Goal: Find specific page/section: Find specific page/section

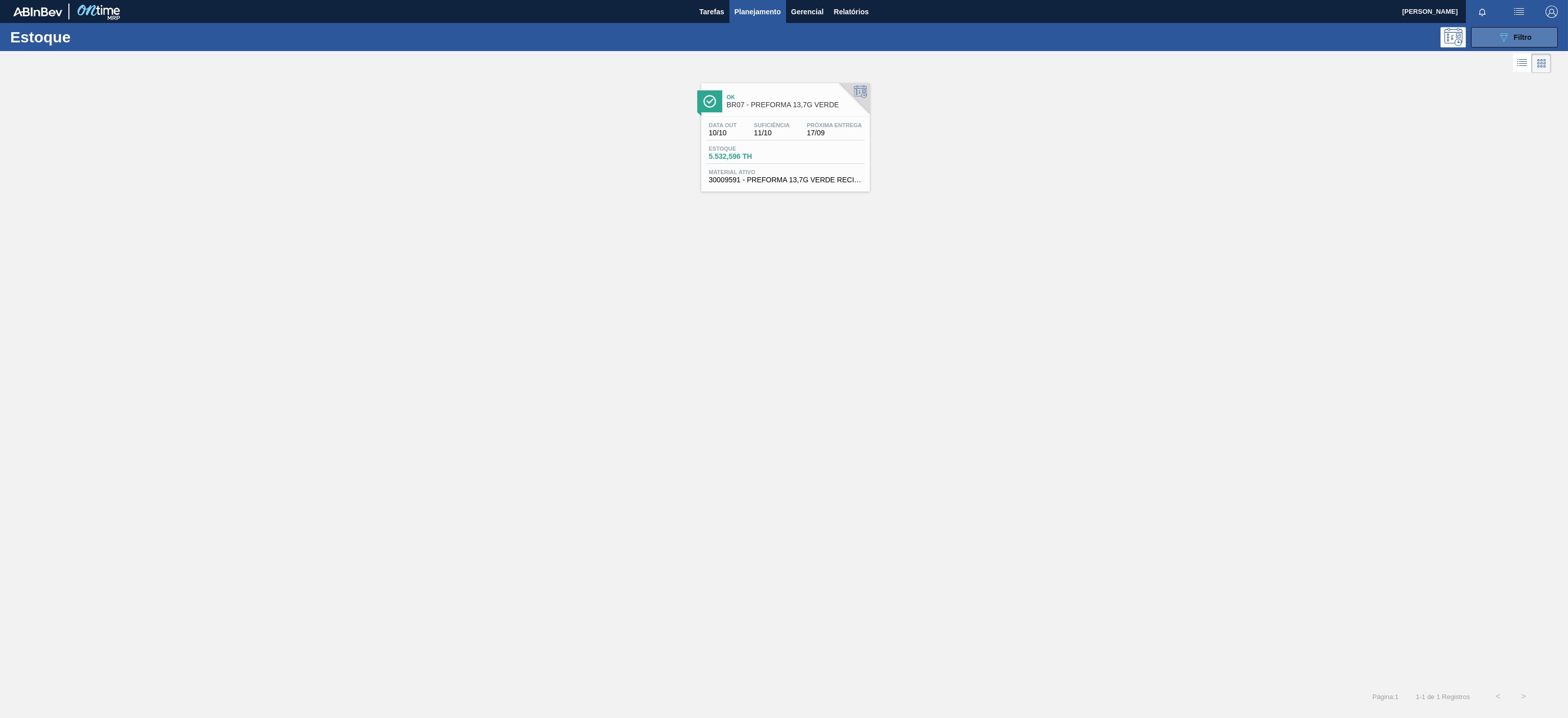
click at [1473, 33] on button "089F7B8B-B2A5-4AFE-B5C0-19BA573D28AC Filtro" at bounding box center [1514, 38] width 87 height 20
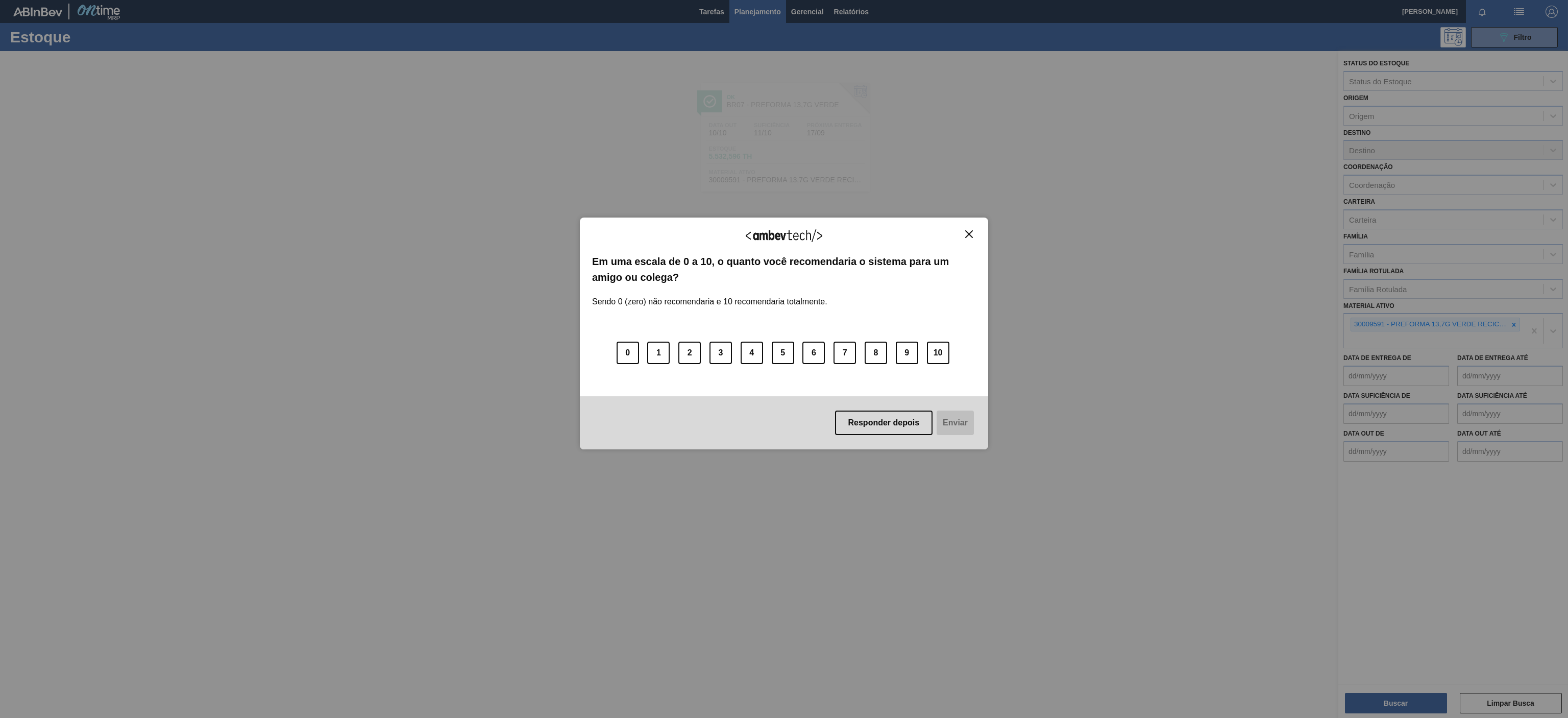
click at [974, 237] on button "Close" at bounding box center [969, 234] width 14 height 9
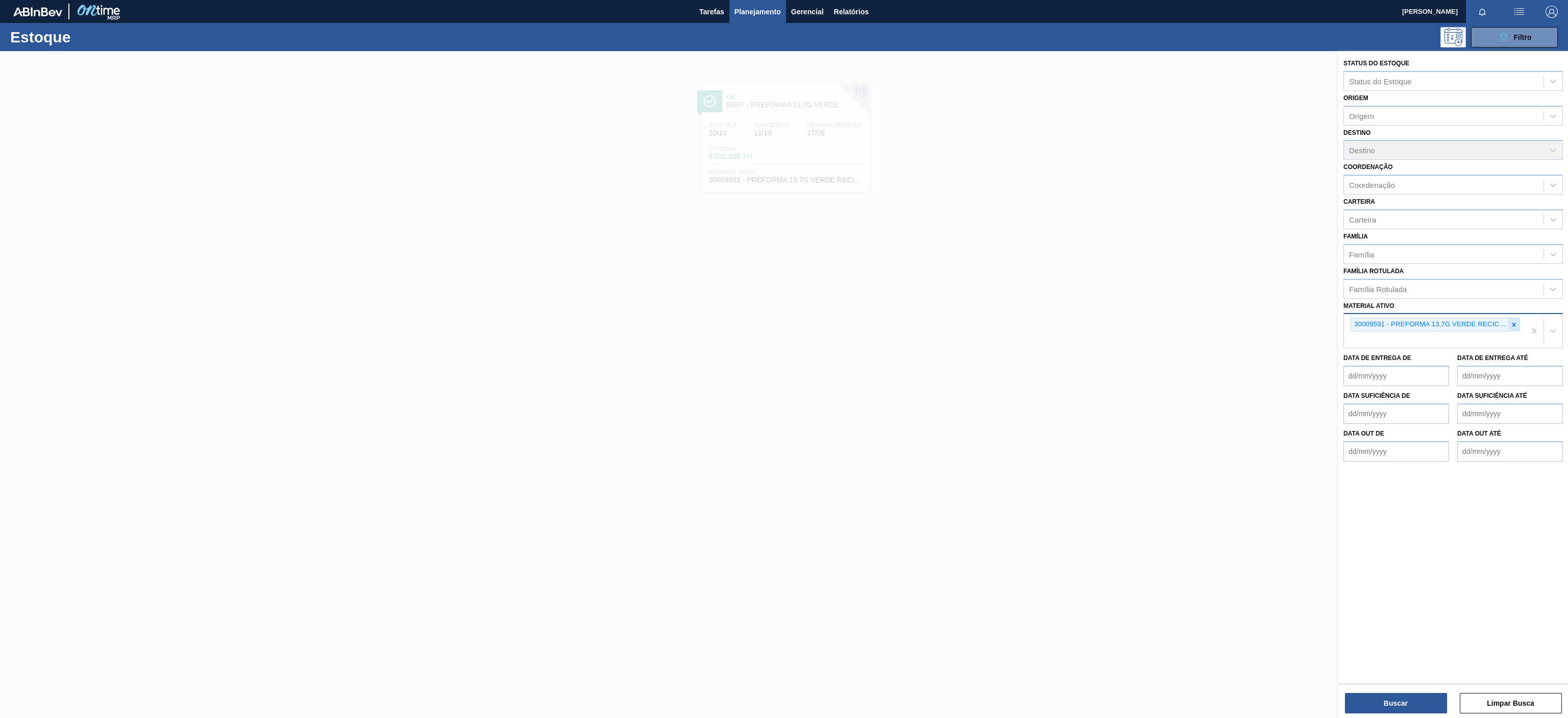
click at [1513, 322] on icon at bounding box center [1514, 325] width 7 height 7
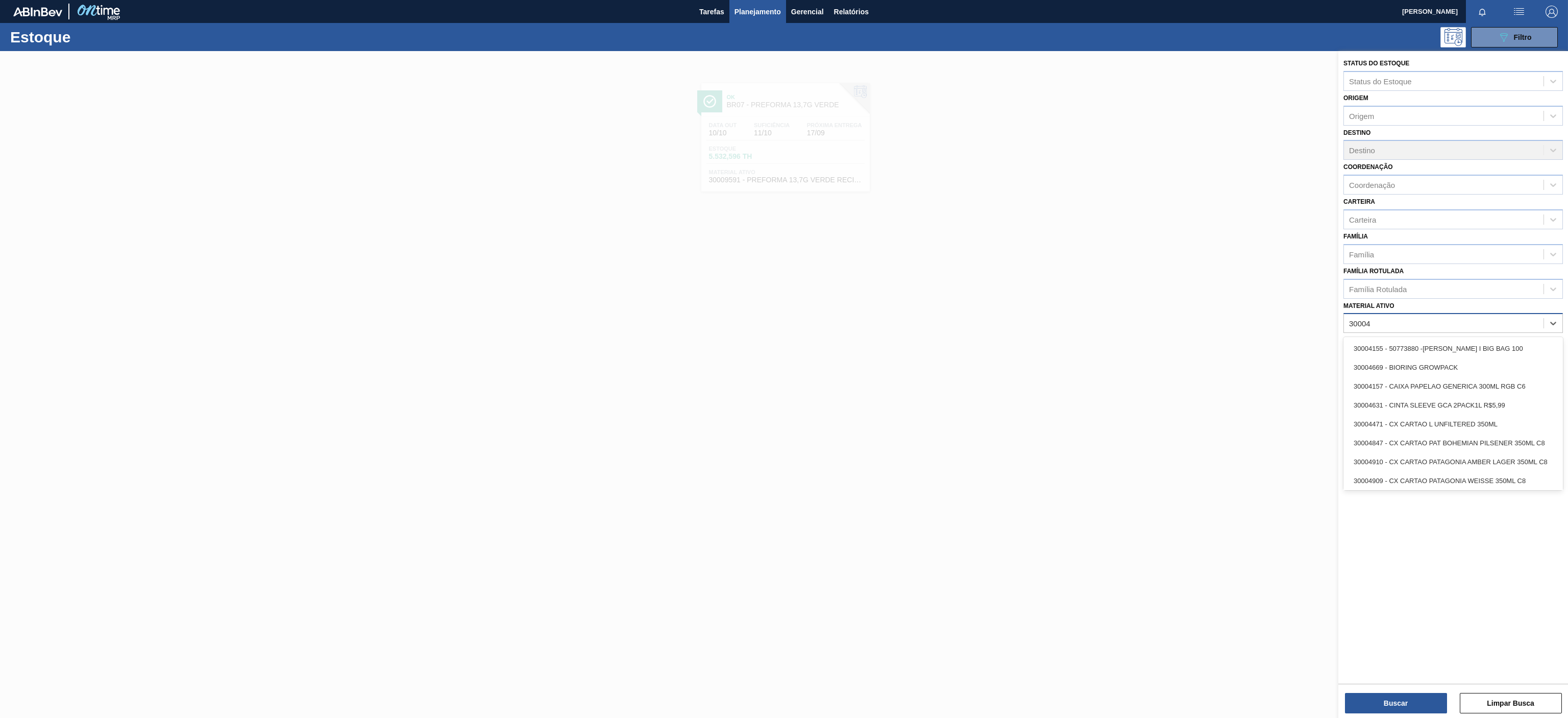
type ativo "30004"
type ativo "30034490"
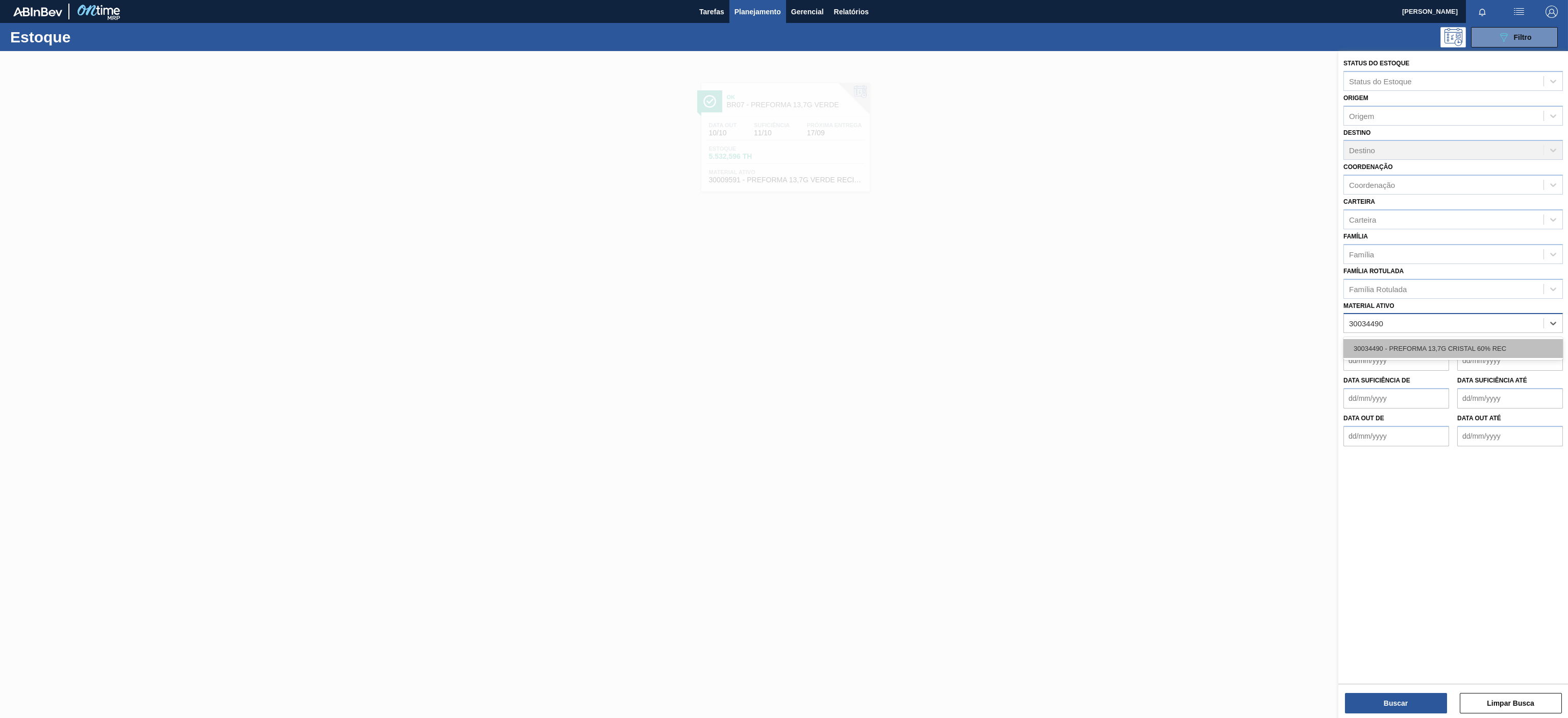
click at [1494, 352] on div "30034490 - PREFORMA 13,7G CRISTAL 60% REC" at bounding box center [1453, 349] width 220 height 19
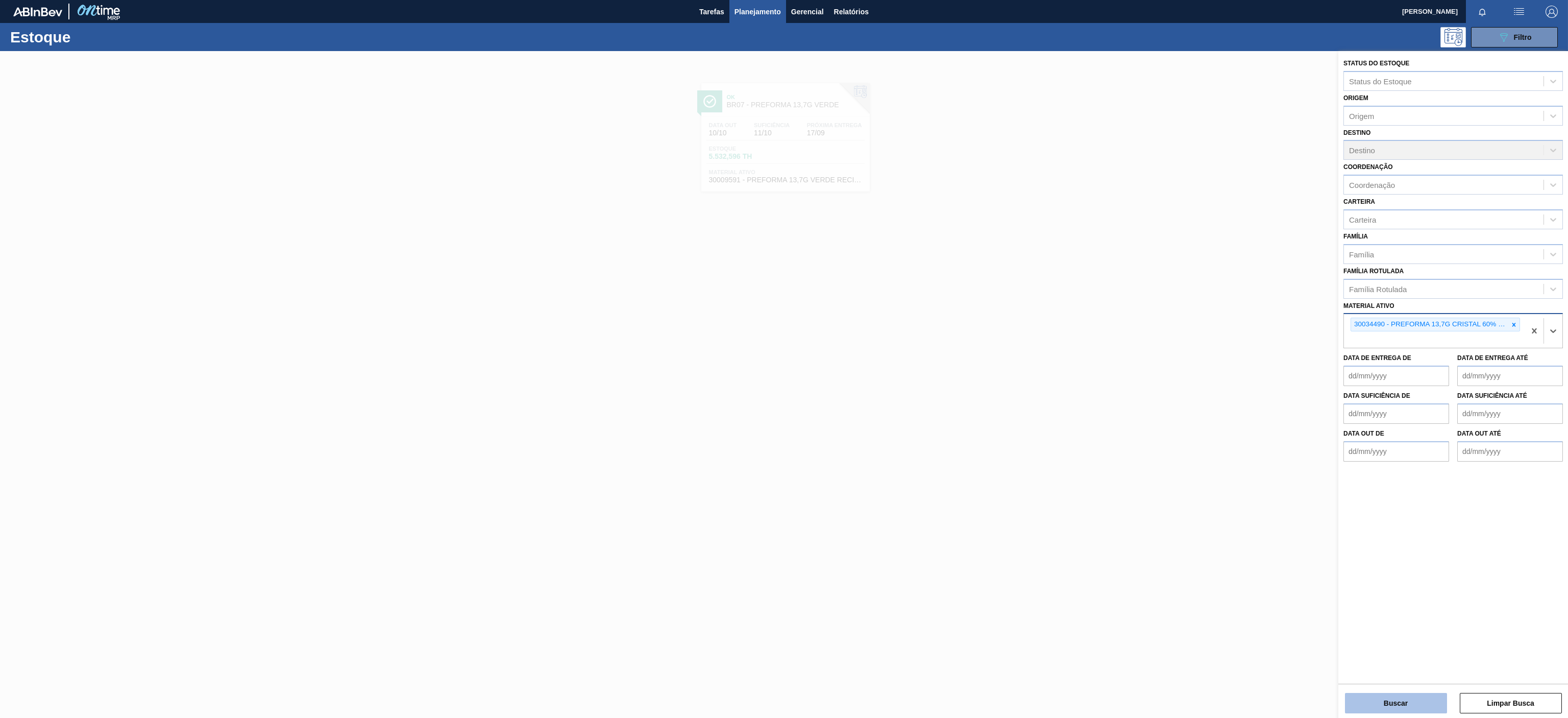
click at [1375, 702] on button "Buscar" at bounding box center [1396, 704] width 102 height 20
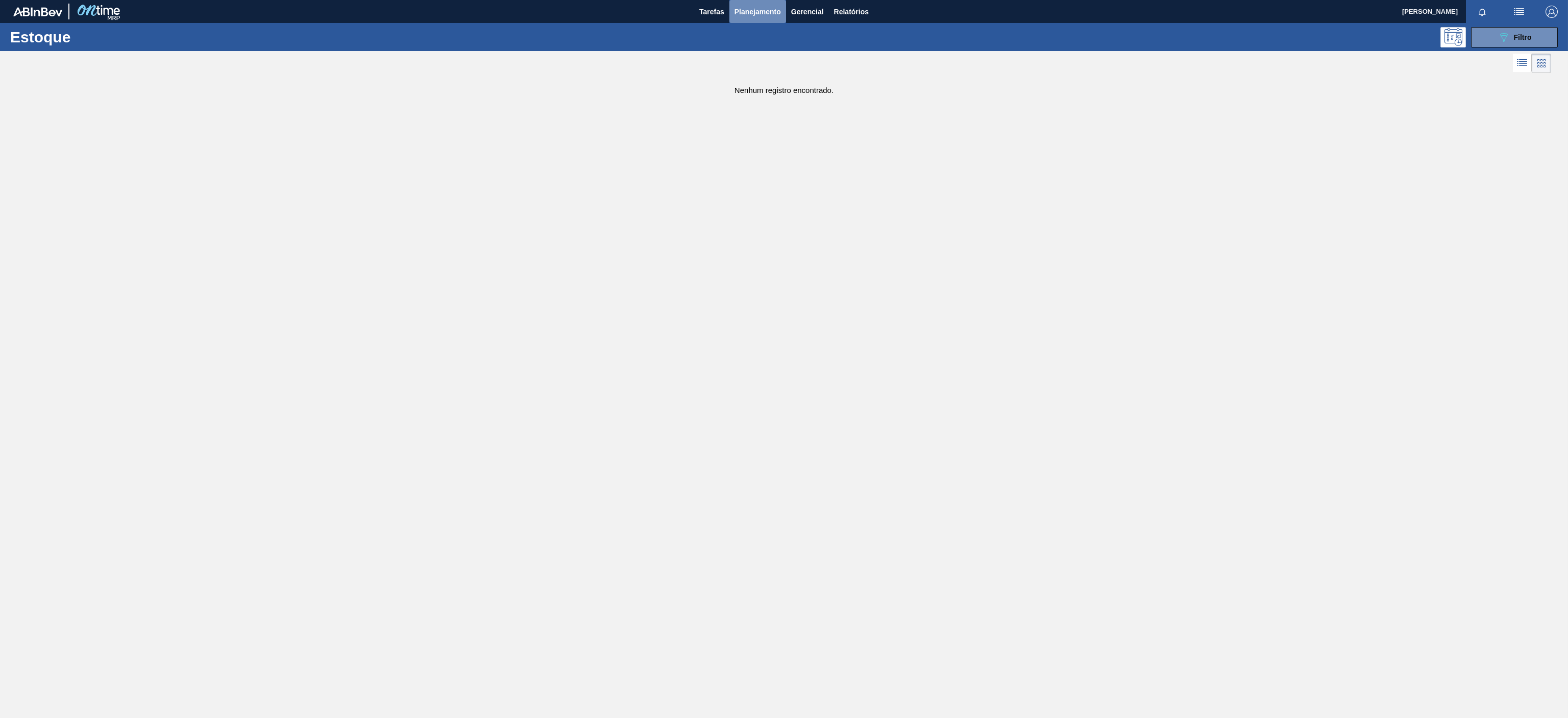
click at [756, 6] on span "Planejamento" at bounding box center [758, 12] width 46 height 12
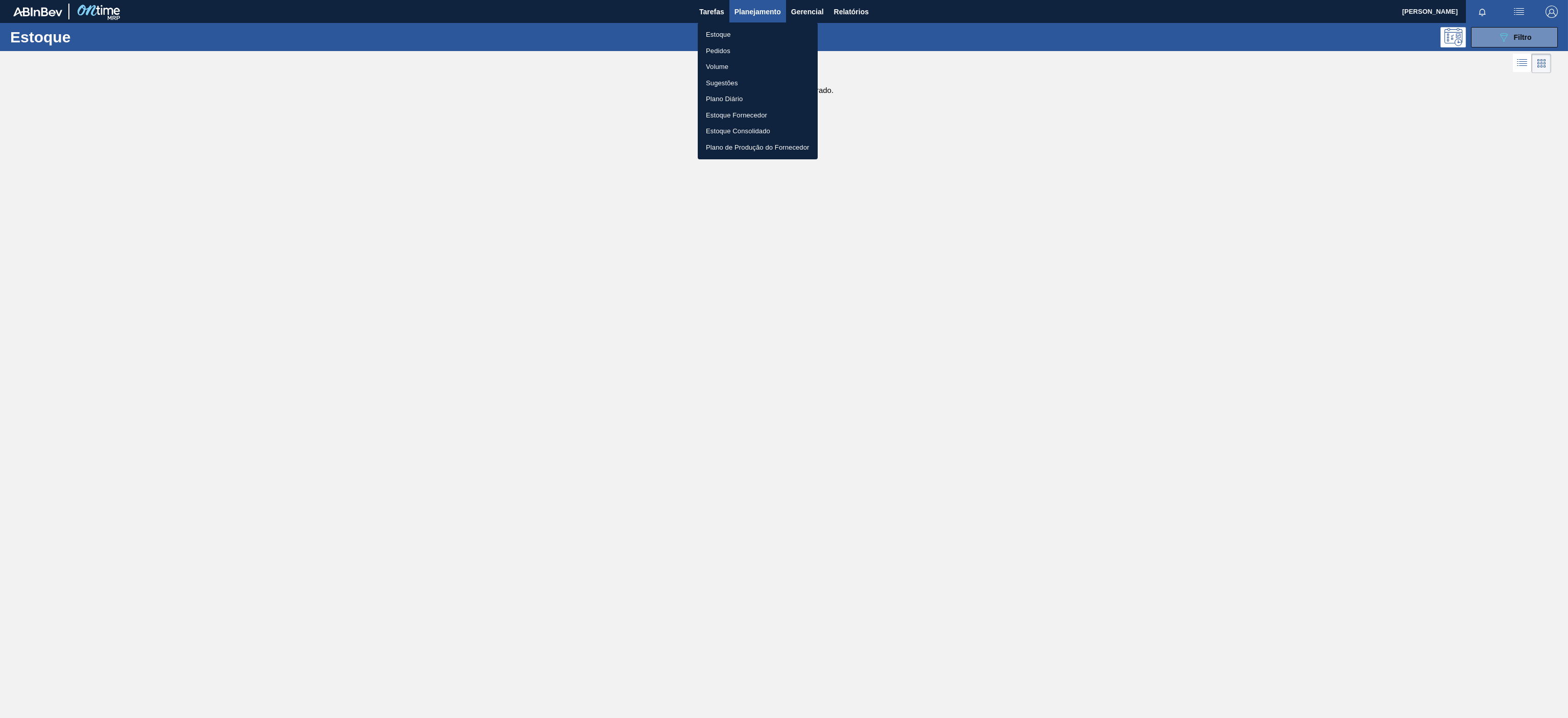
click at [726, 54] on li "Pedidos" at bounding box center [758, 51] width 120 height 16
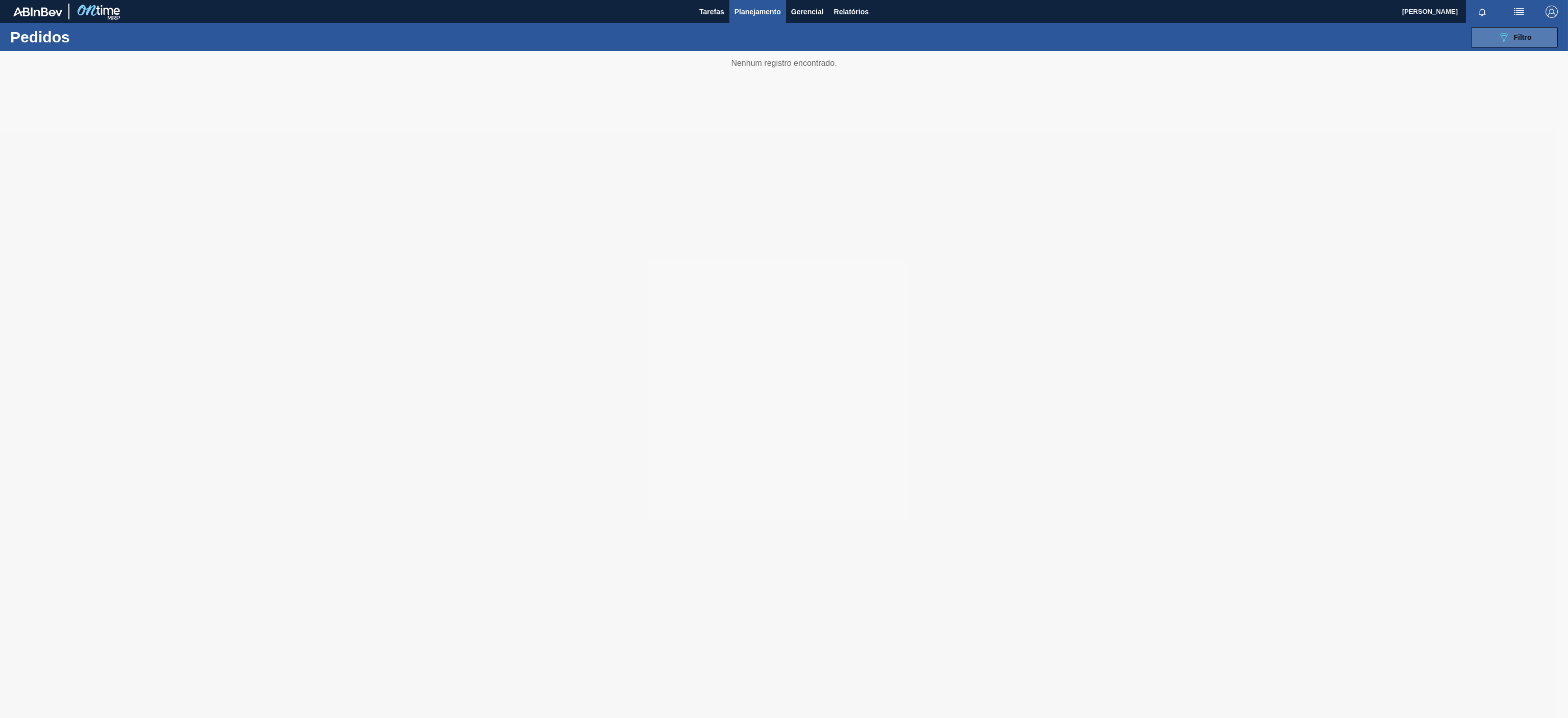
click at [1513, 39] on div "089F7B8B-B2A5-4AFE-B5C0-19BA573D28AC Filtro" at bounding box center [1515, 38] width 34 height 12
click at [1507, 296] on div at bounding box center [784, 384] width 1568 height 667
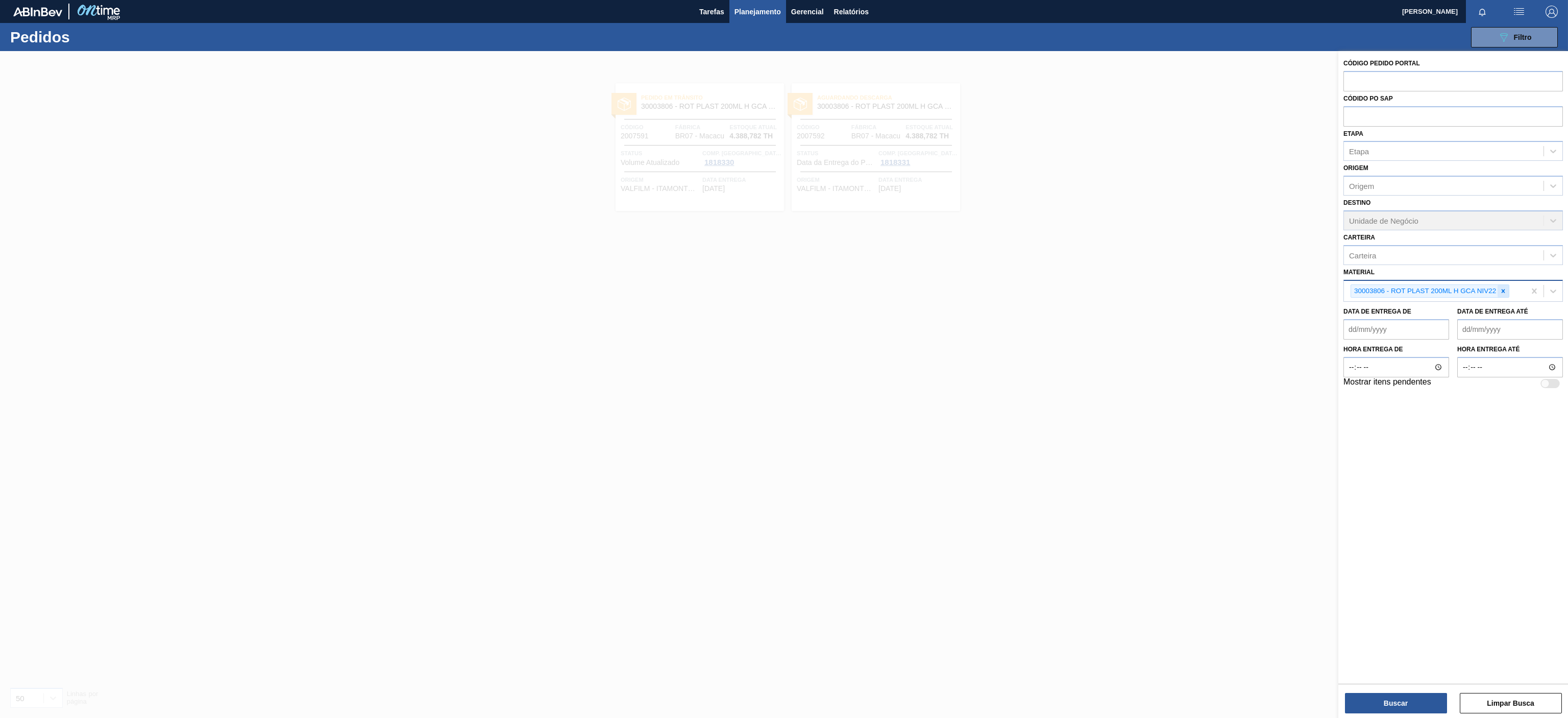
click at [1500, 291] on icon at bounding box center [1503, 291] width 7 height 7
type input "30034490"
click at [1466, 322] on div "30034490 - PREFORMA 13,7G CRISTAL 60% REC" at bounding box center [1453, 315] width 220 height 19
click at [1415, 695] on button "Buscar" at bounding box center [1396, 704] width 102 height 20
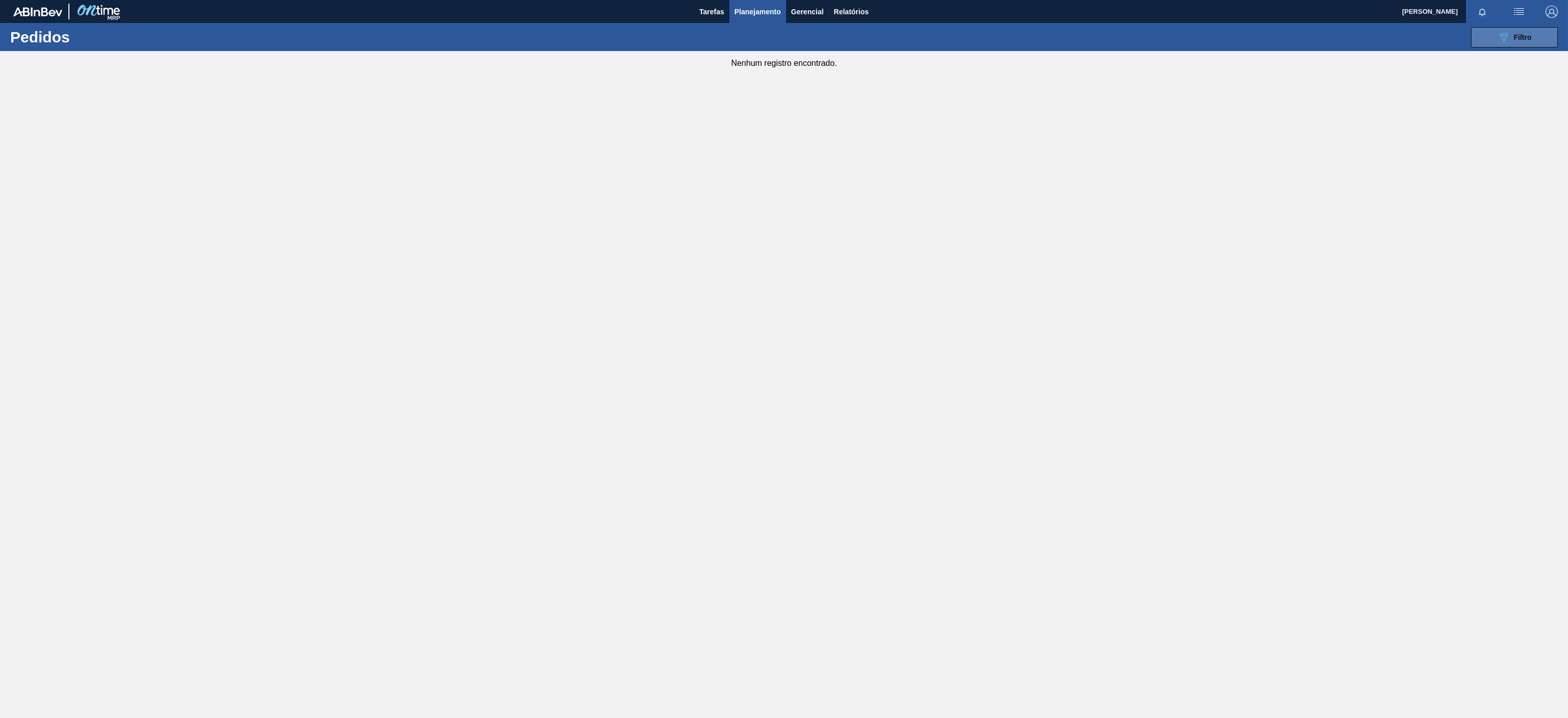
click at [1535, 44] on button "089F7B8B-B2A5-4AFE-B5C0-19BA573D28AC Filtro" at bounding box center [1514, 38] width 87 height 20
